Goal: Task Accomplishment & Management: Manage account settings

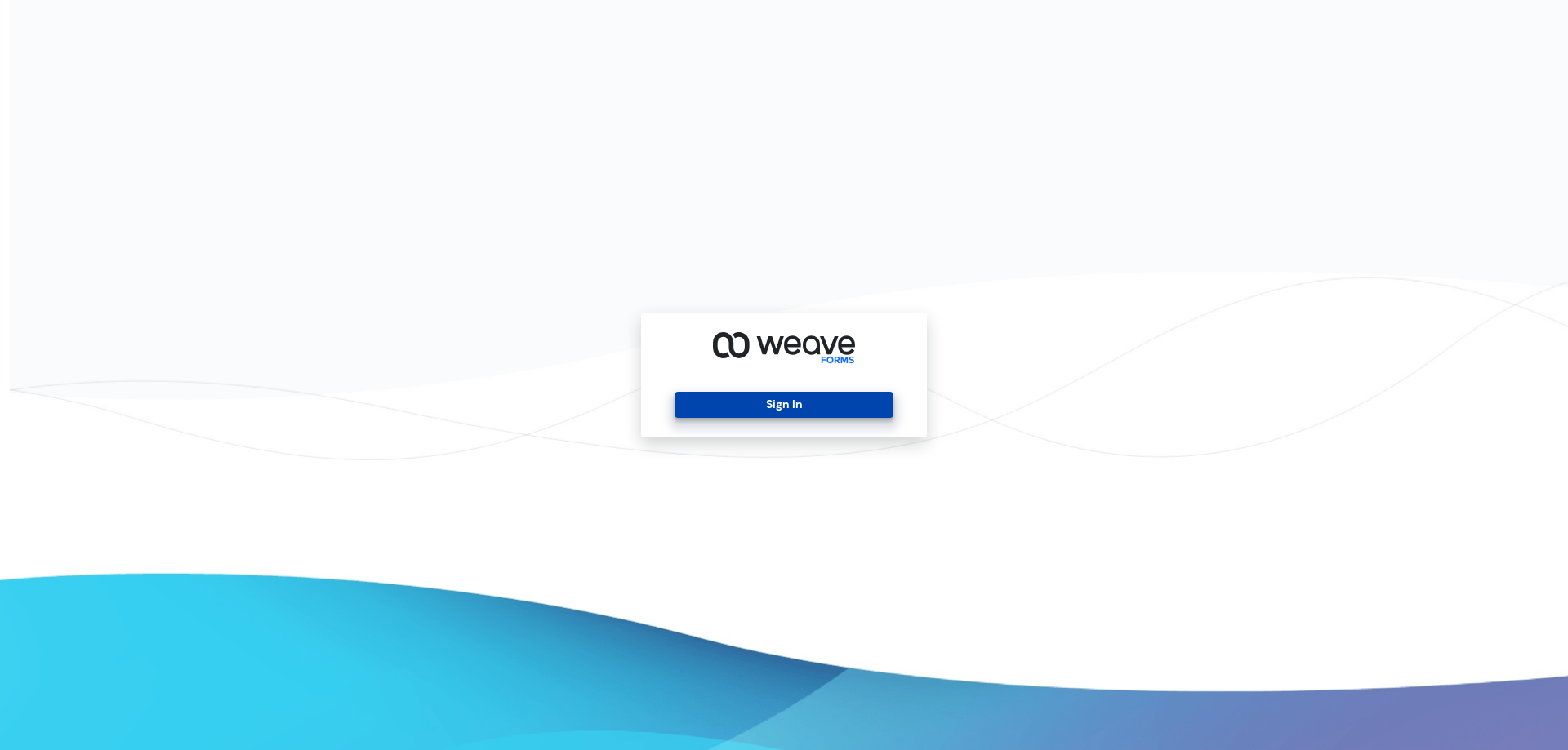
click at [757, 399] on button "Sign In" at bounding box center [784, 404] width 218 height 26
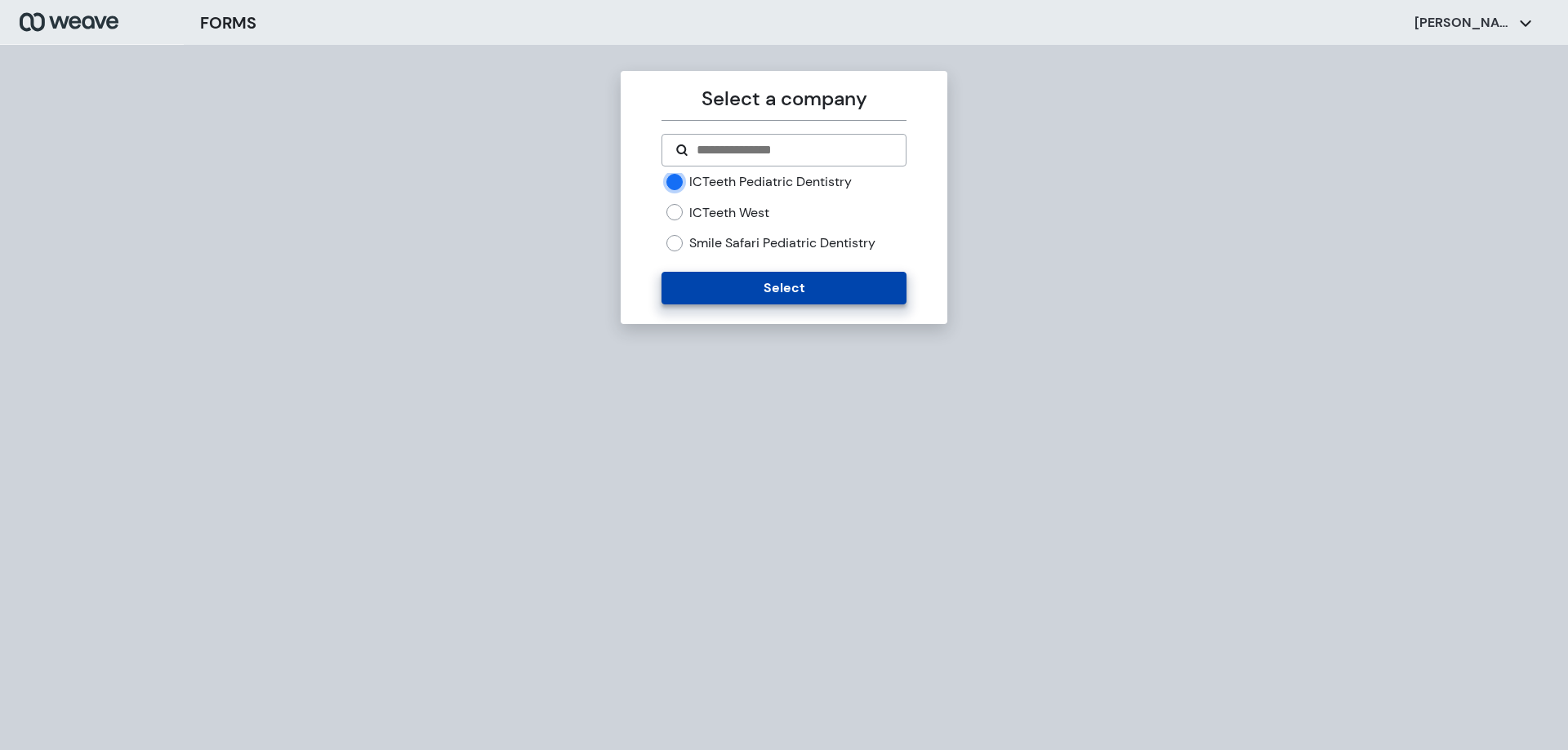
click at [720, 284] on button "Select" at bounding box center [783, 288] width 244 height 33
